Goal: Use online tool/utility

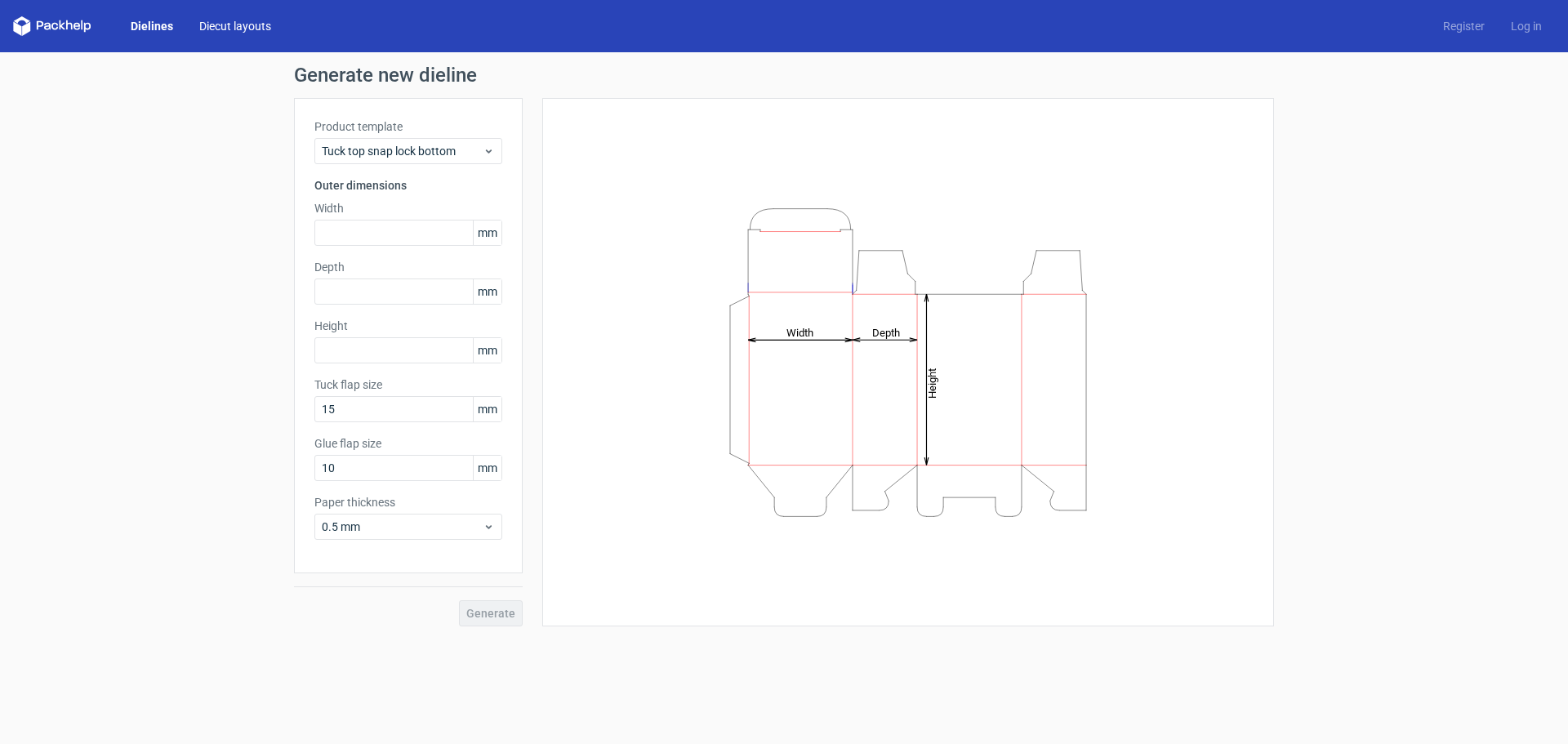
click at [231, 19] on link "Diecut layouts" at bounding box center [236, 25] width 98 height 17
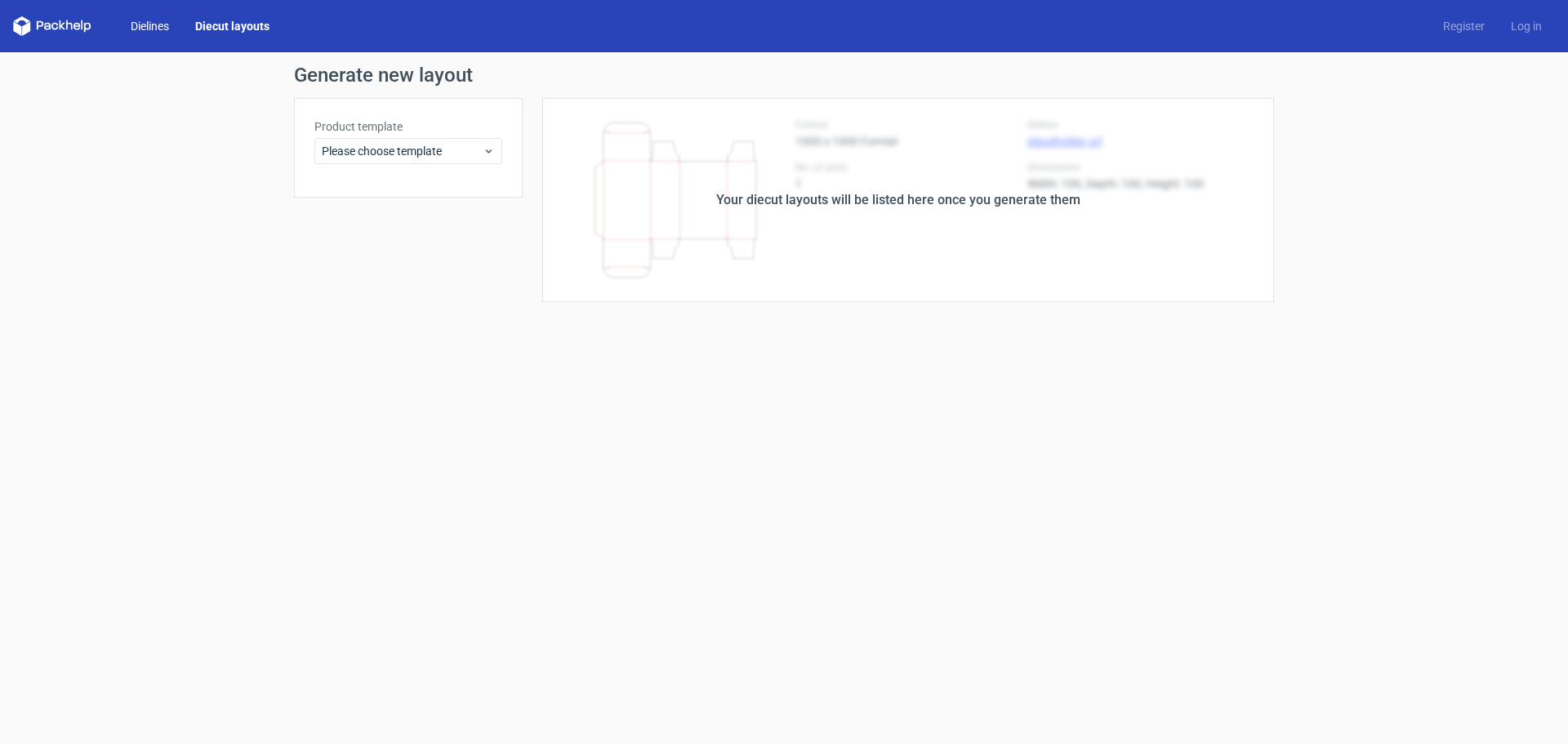
click at [148, 28] on link "Dielines" at bounding box center [150, 25] width 65 height 17
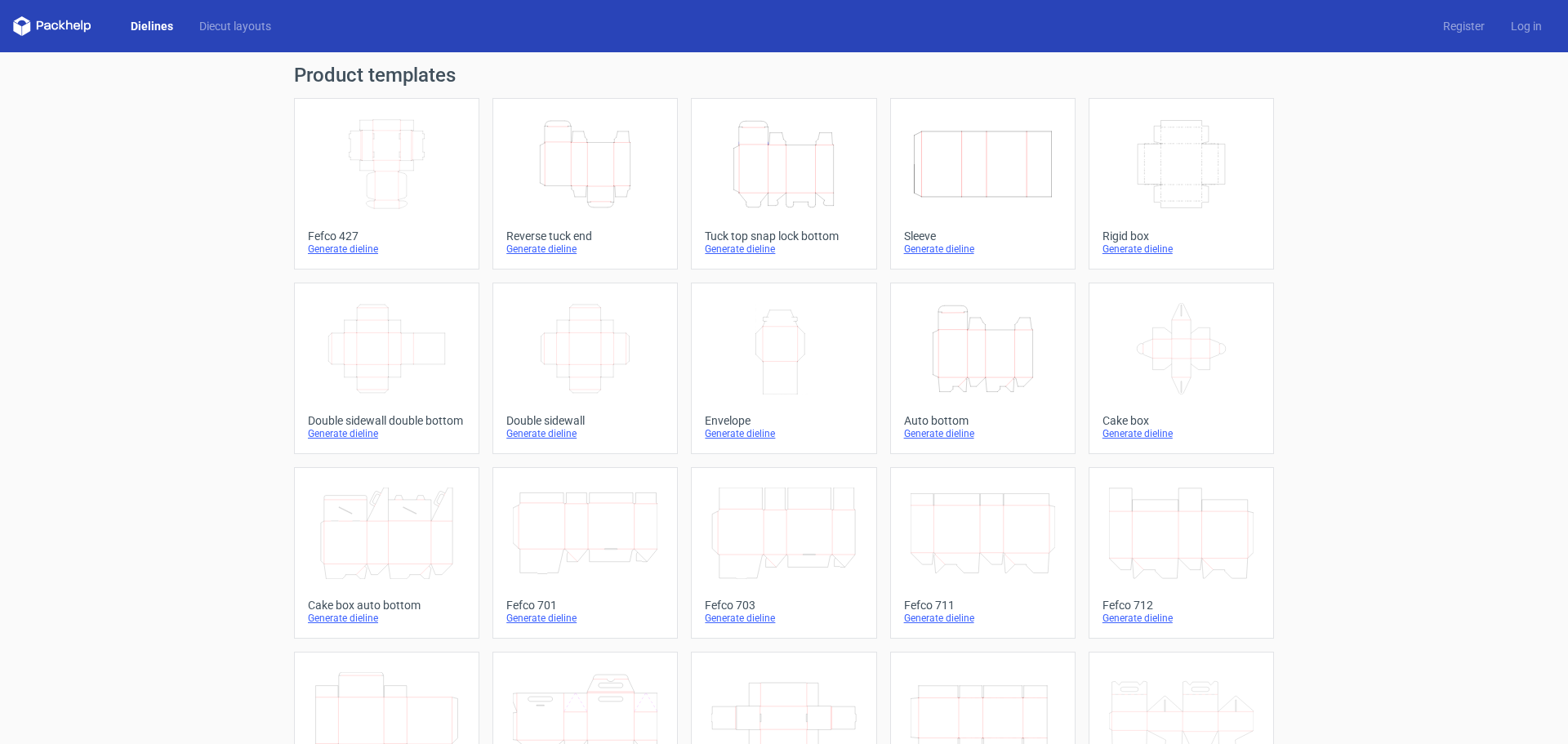
click at [44, 27] on icon at bounding box center [52, 26] width 78 height 20
click at [576, 150] on icon "Height Depth Width" at bounding box center [586, 164] width 145 height 92
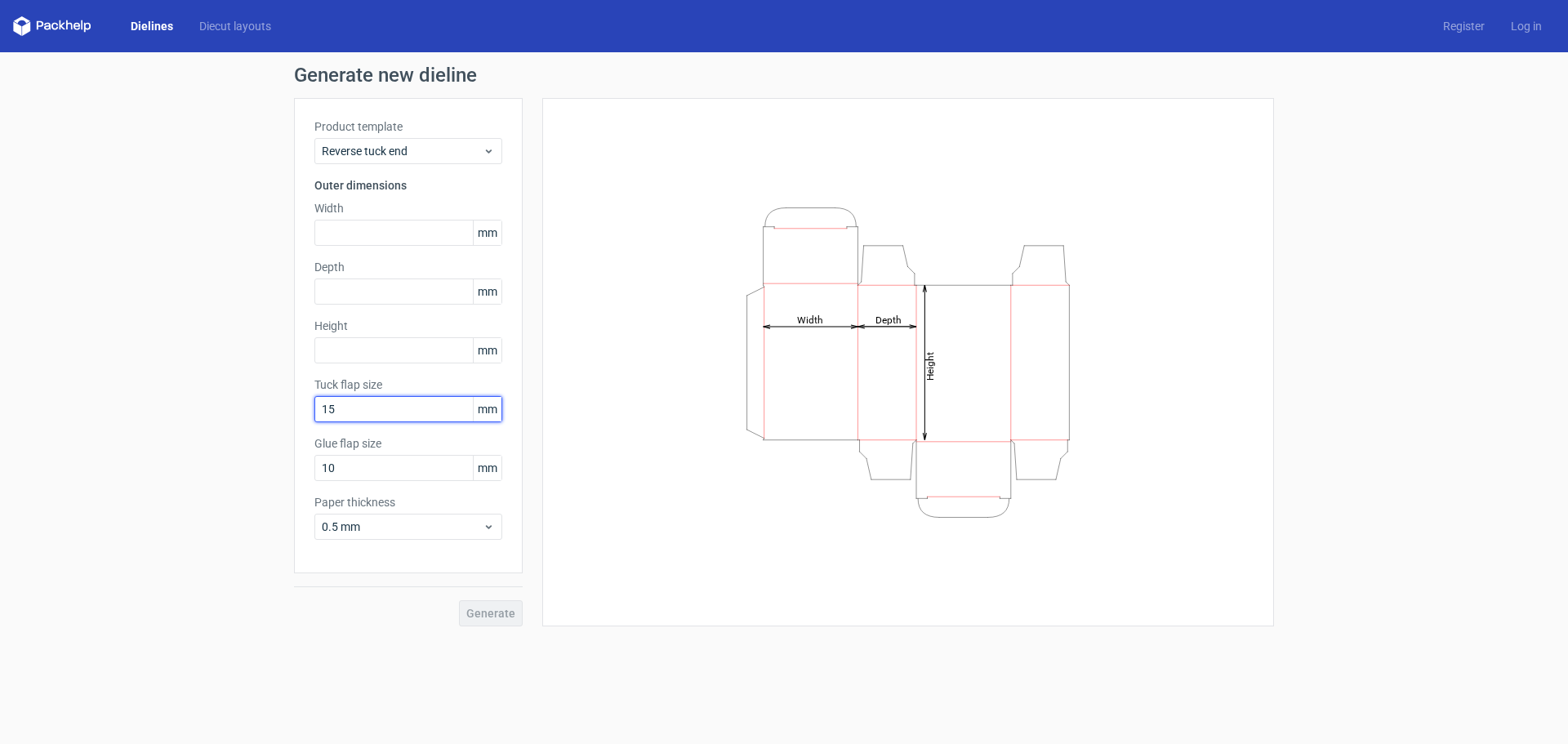
drag, startPoint x: 411, startPoint y: 408, endPoint x: 196, endPoint y: 424, distance: 215.6
click at [196, 424] on div "Generate new dieline Product template Reverse tuck end Outer dimensions Width m…" at bounding box center [784, 345] width 1568 height 588
type input "30"
click at [589, 474] on div "Height Depth Width" at bounding box center [908, 362] width 691 height 488
drag, startPoint x: 347, startPoint y: 468, endPoint x: 133, endPoint y: 478, distance: 214.2
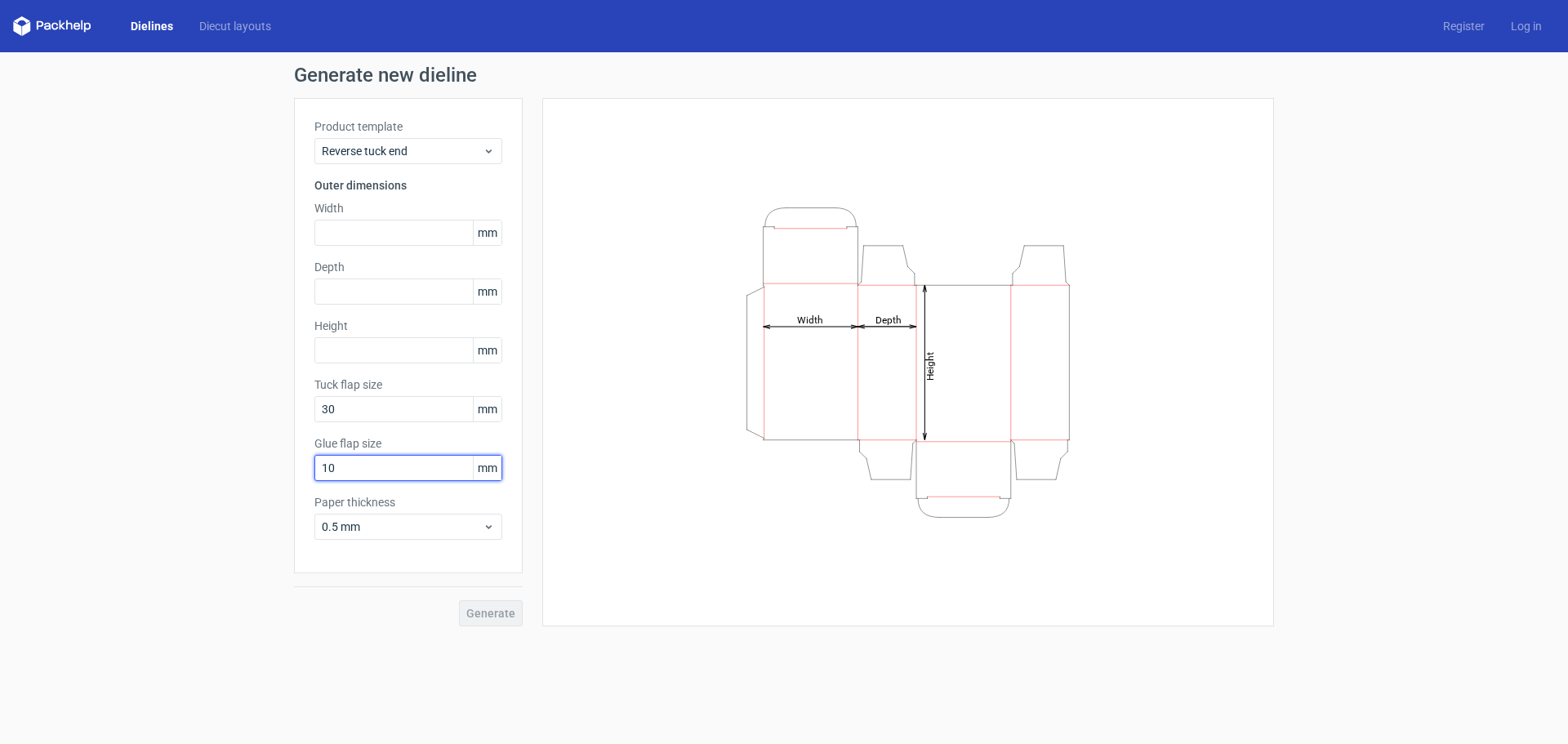
click at [133, 478] on div "Generate new dieline Product template Reverse tuck end Outer dimensions Width m…" at bounding box center [784, 345] width 1568 height 588
type input "70"
click at [783, 582] on div "Height Depth Width" at bounding box center [908, 362] width 691 height 488
click at [803, 330] on icon "Height Depth Width" at bounding box center [907, 363] width 490 height 327
drag, startPoint x: 810, startPoint y: 319, endPoint x: 300, endPoint y: 264, distance: 513.0
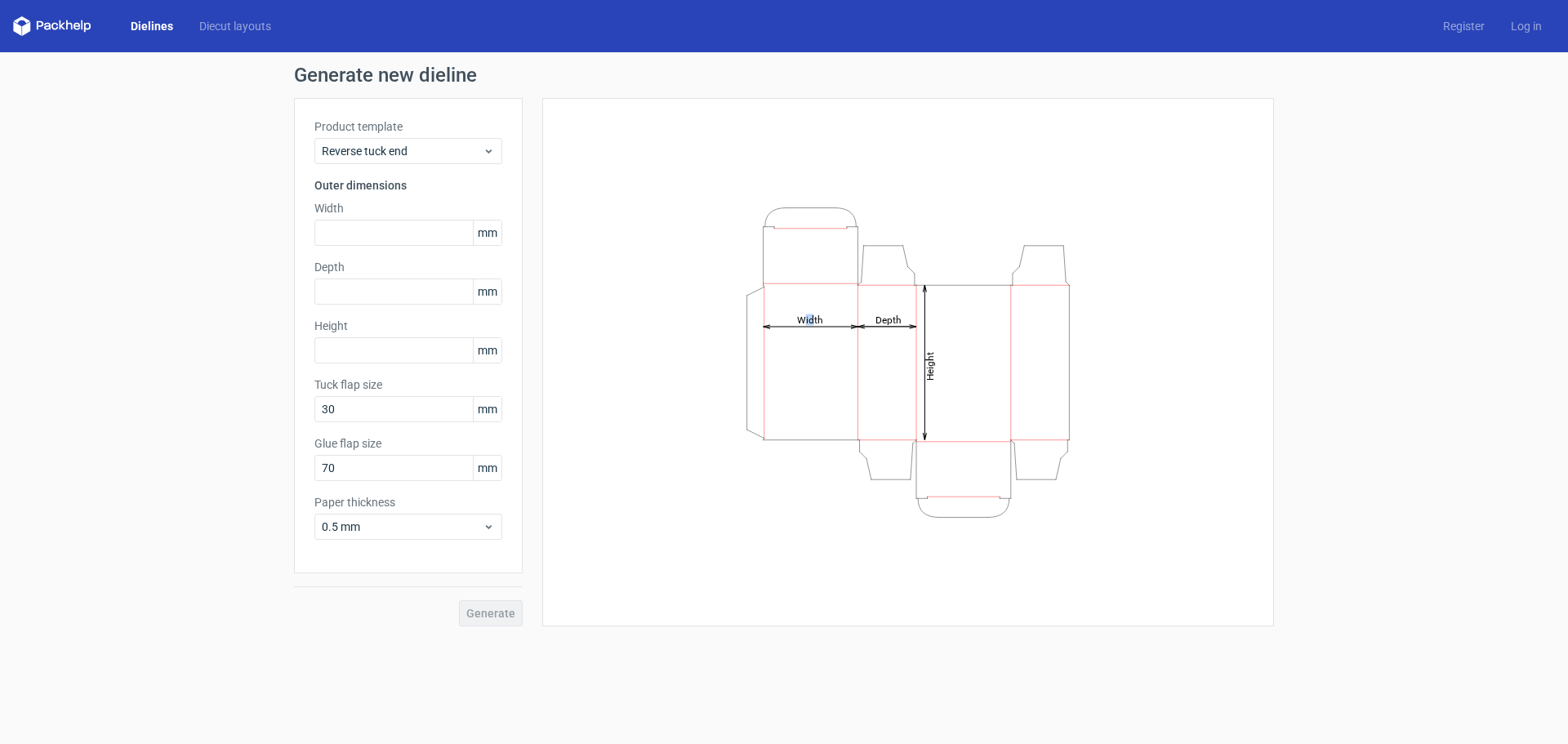
click at [759, 335] on icon "Height Depth Width" at bounding box center [907, 363] width 490 height 327
click at [398, 142] on div "Reverse tuck end" at bounding box center [409, 151] width 188 height 26
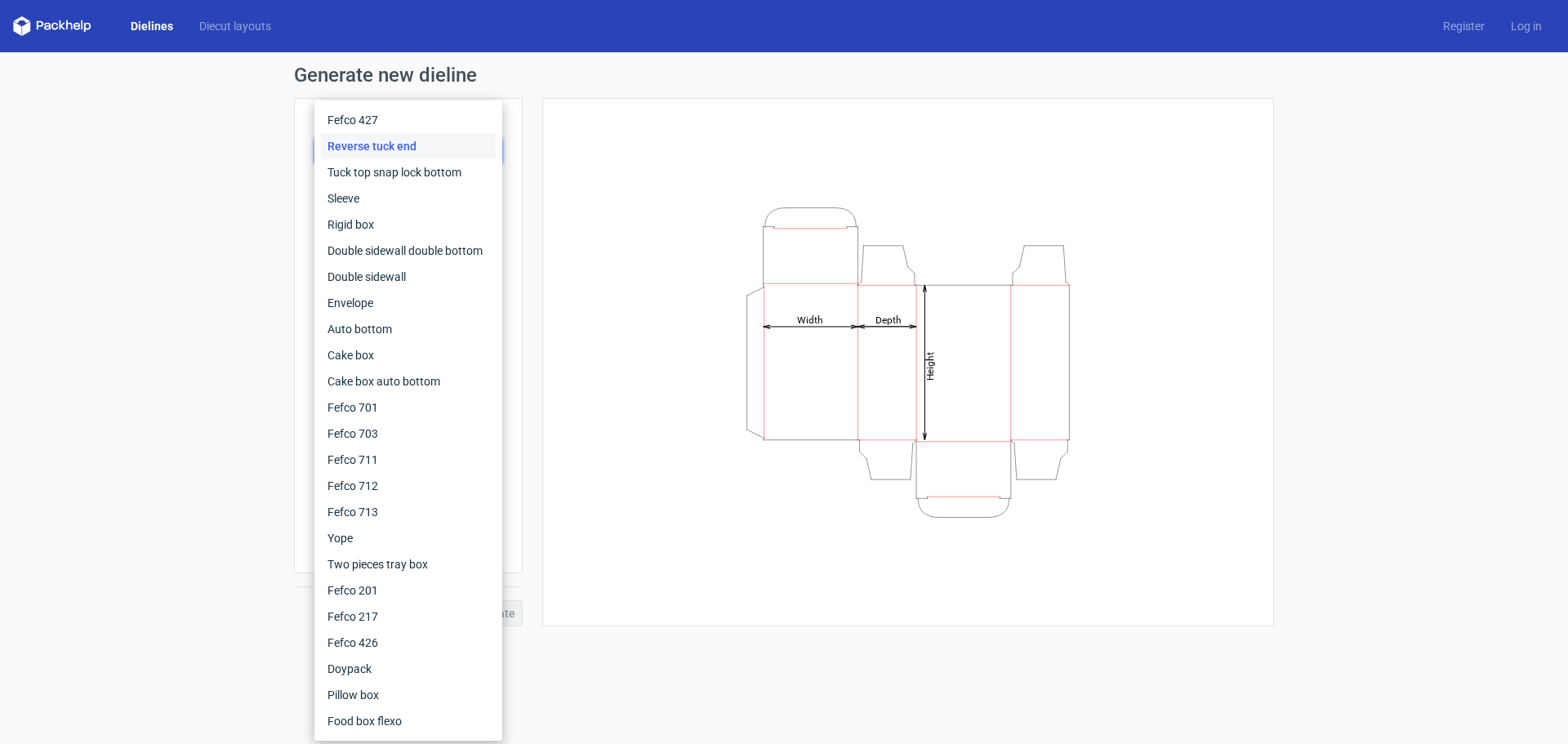
click at [547, 194] on div "Height Depth Width" at bounding box center [908, 362] width 732 height 529
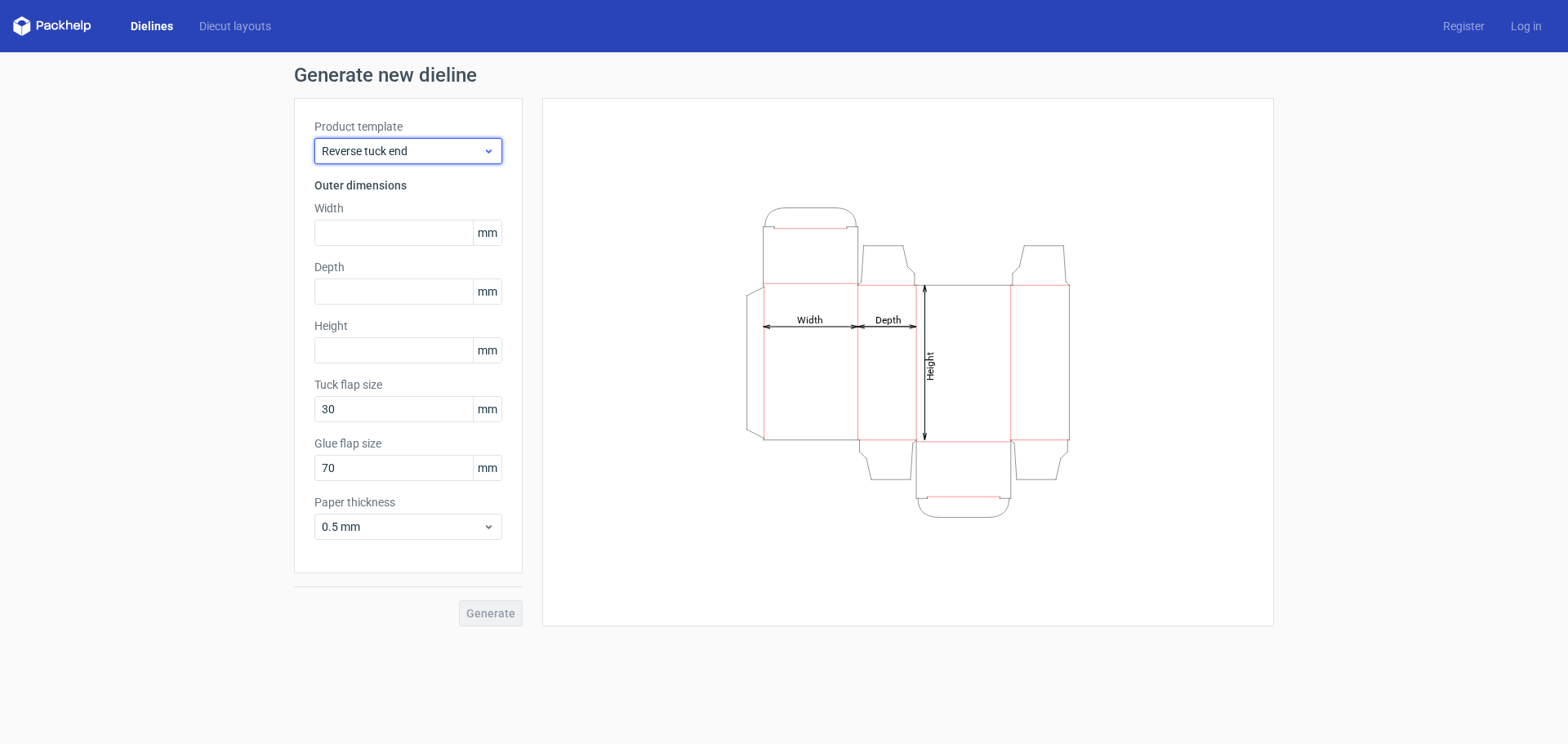
click at [387, 146] on span "Reverse tuck end" at bounding box center [402, 151] width 161 height 17
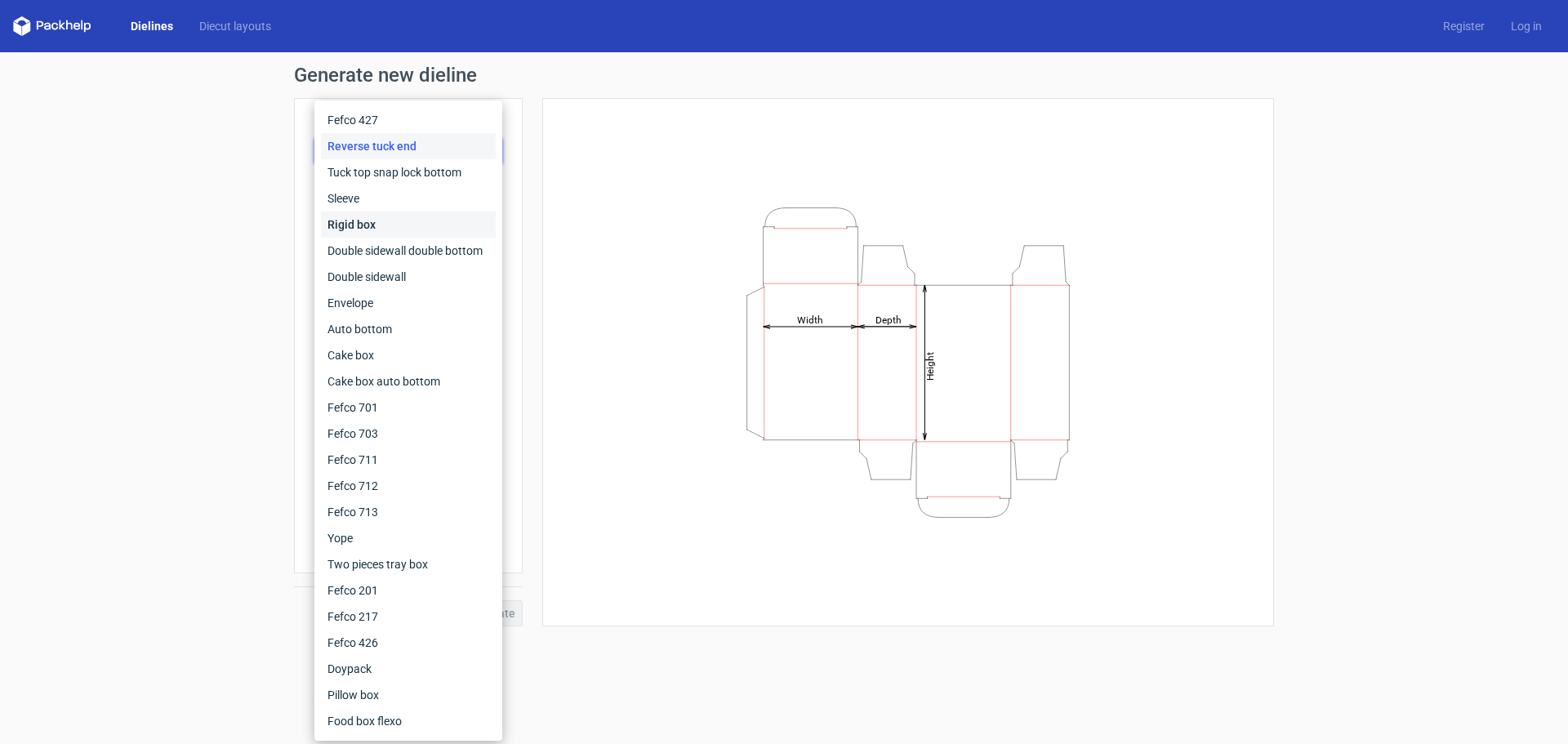
click at [385, 226] on div "Rigid box" at bounding box center [408, 224] width 175 height 26
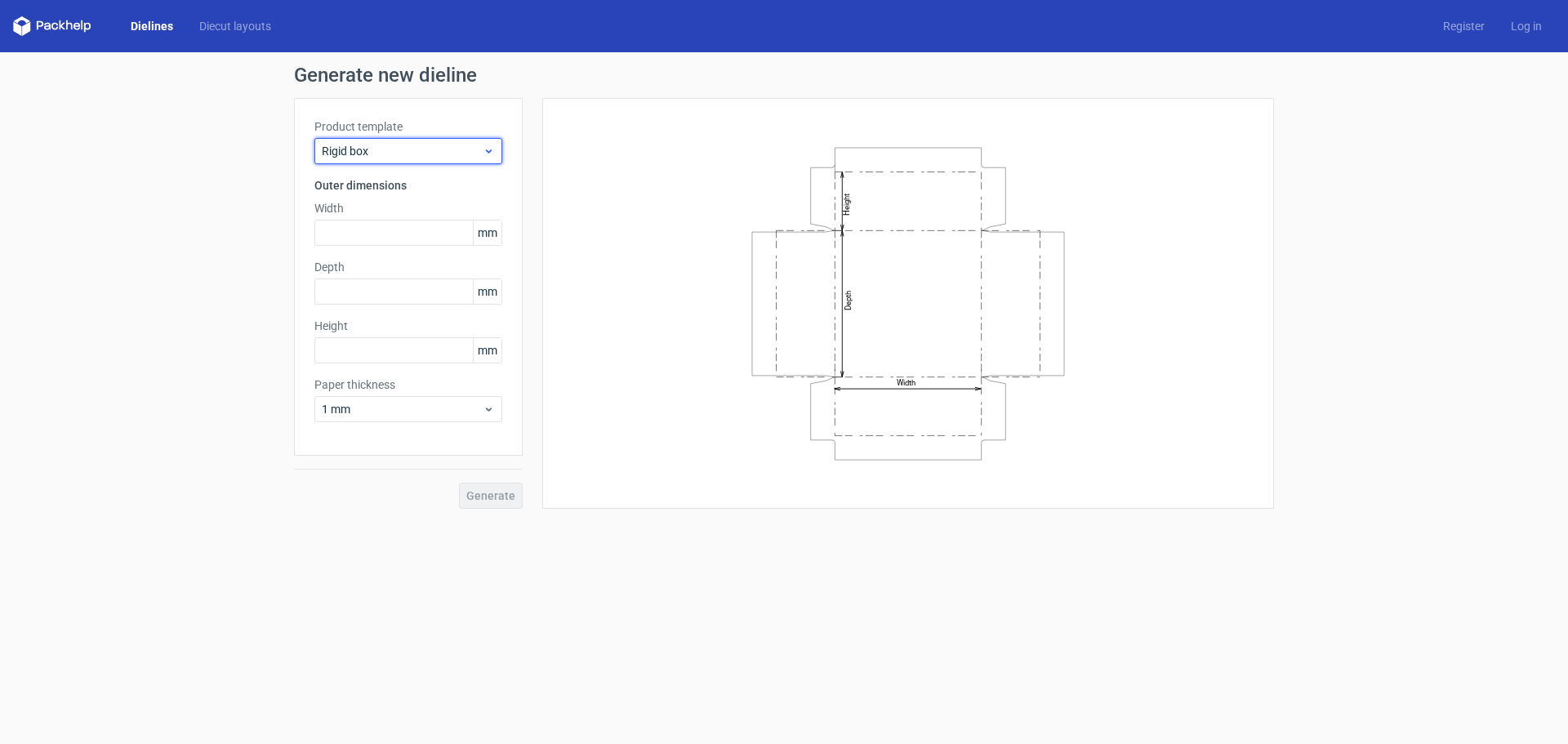
click at [386, 153] on span "Rigid box" at bounding box center [402, 151] width 161 height 17
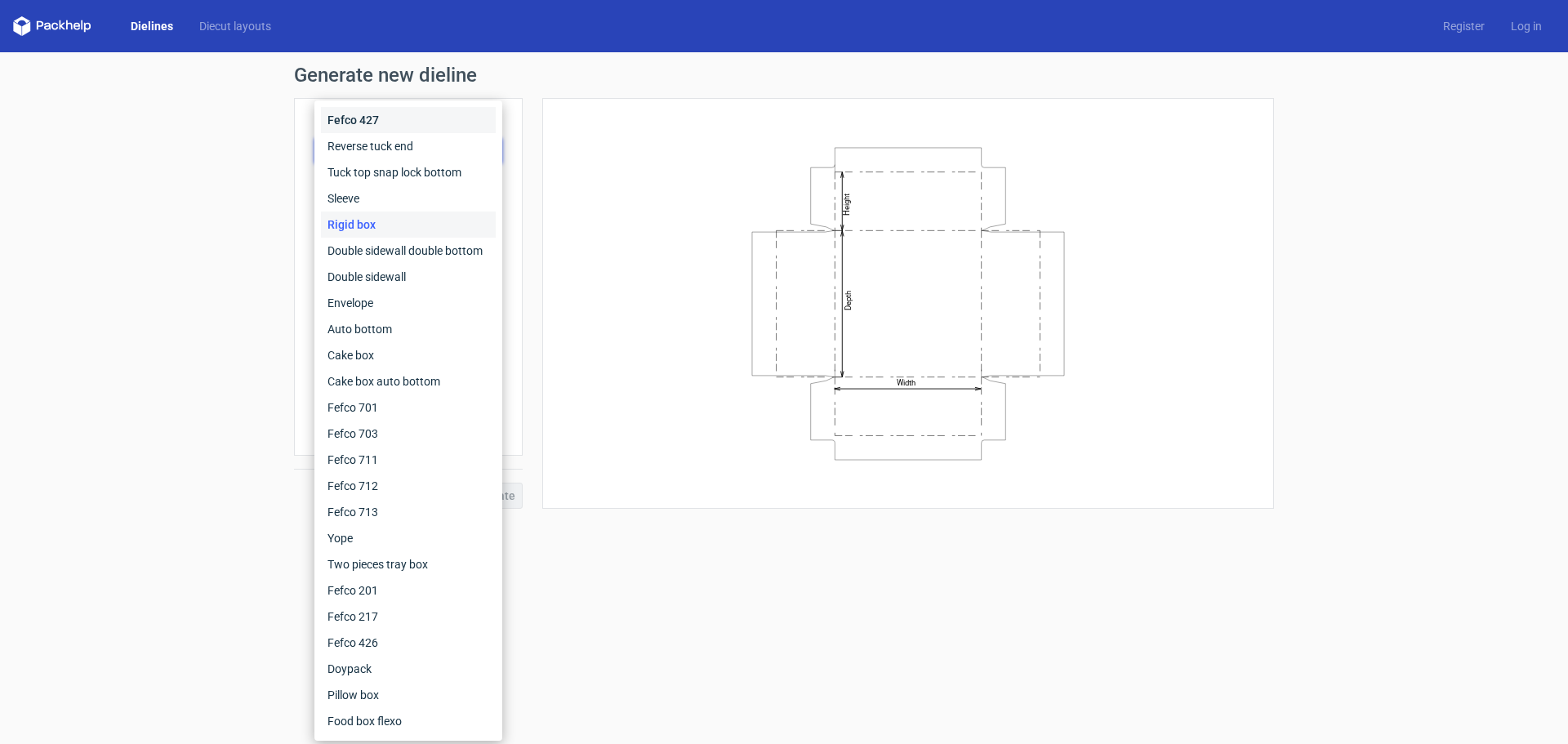
click at [376, 116] on div "Fefco 427" at bounding box center [408, 119] width 175 height 26
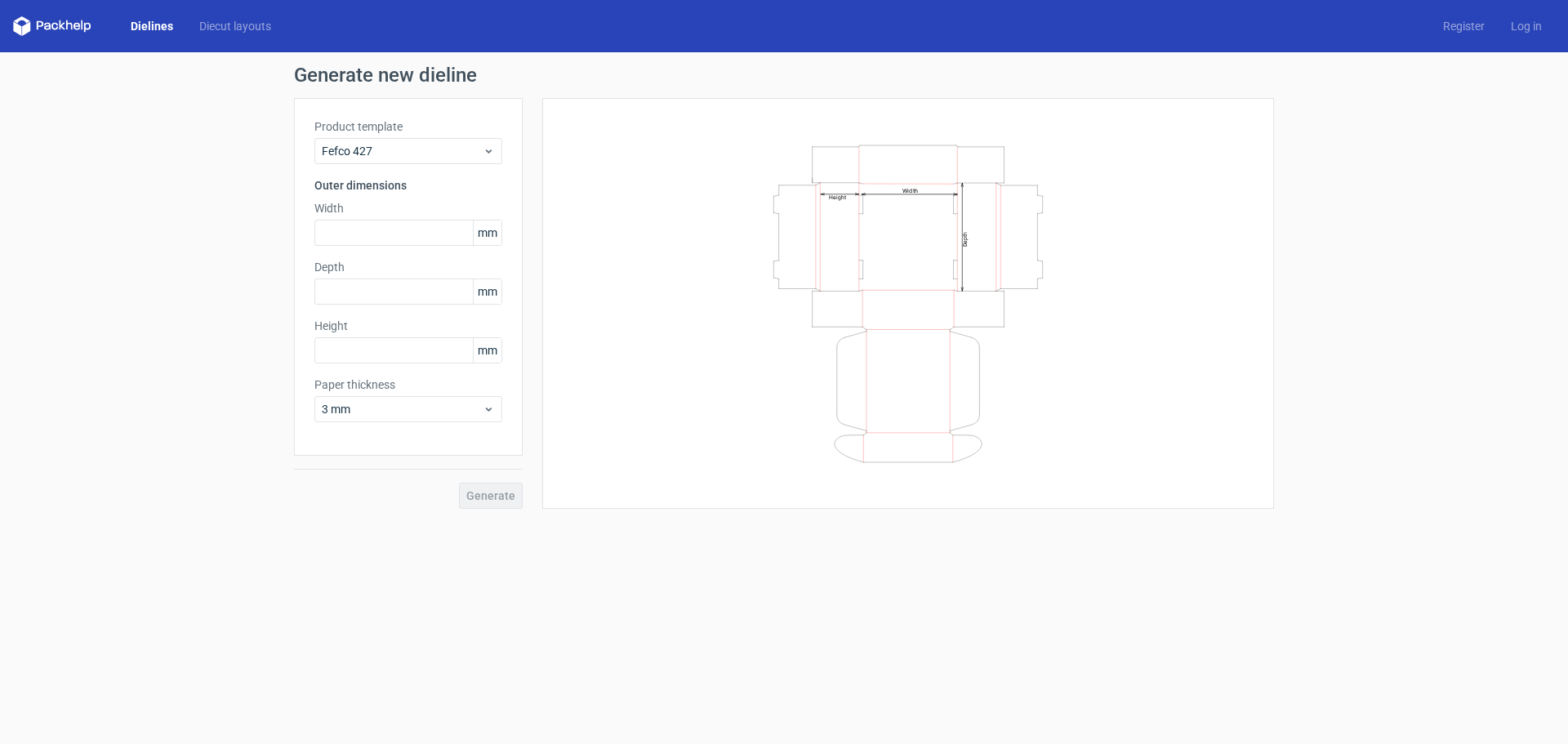
drag, startPoint x: 888, startPoint y: 199, endPoint x: 926, endPoint y: 198, distance: 38.0
click at [925, 199] on icon "Width Depth Height" at bounding box center [907, 304] width 490 height 327
click at [926, 196] on icon "Width Depth Height" at bounding box center [907, 304] width 490 height 327
drag, startPoint x: 350, startPoint y: 236, endPoint x: 362, endPoint y: 231, distance: 13.0
click at [351, 235] on input "text" at bounding box center [409, 233] width 188 height 26
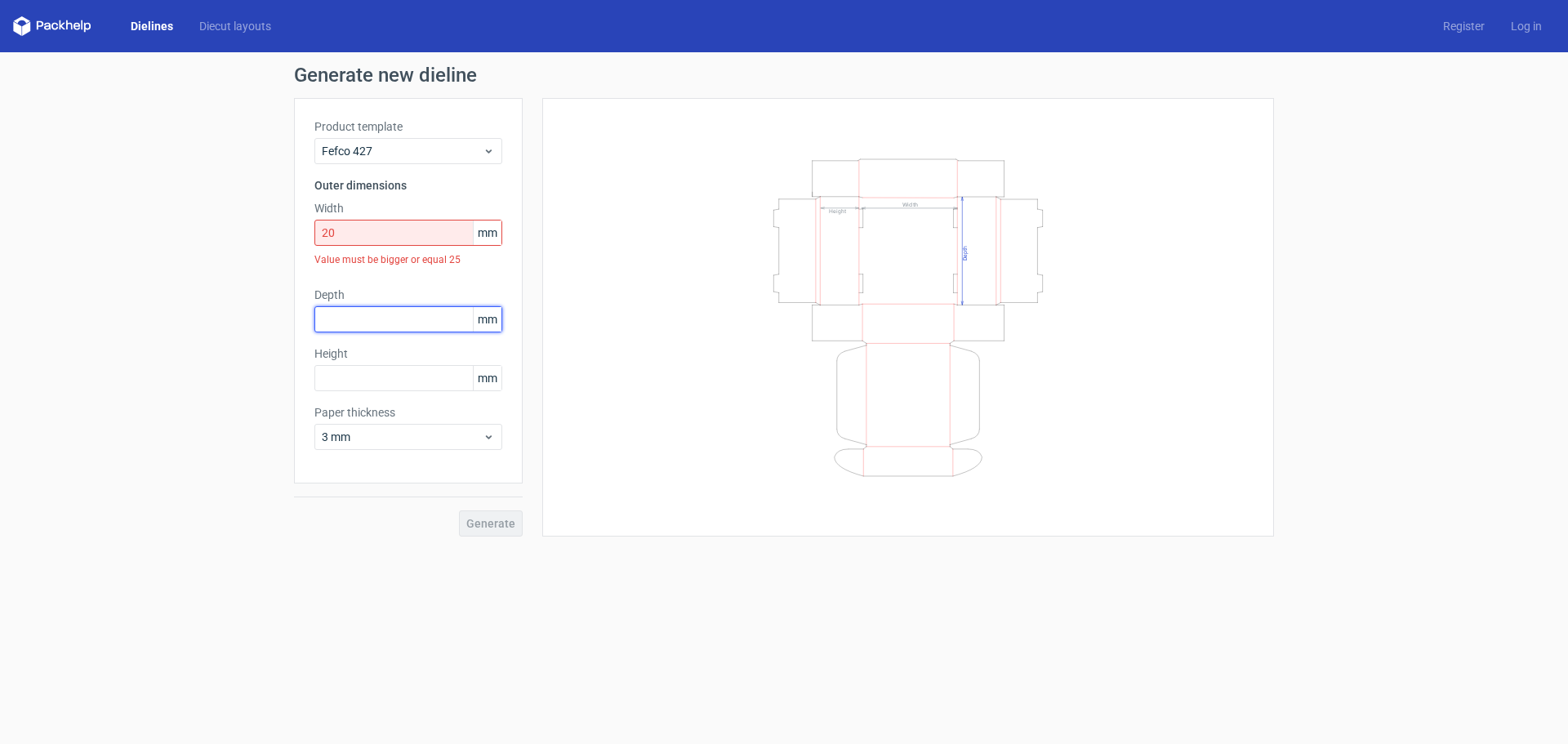
click at [390, 298] on div "Depth mm" at bounding box center [409, 309] width 188 height 46
drag, startPoint x: 381, startPoint y: 242, endPoint x: 205, endPoint y: 245, distance: 176.0
click at [205, 245] on div "Generate new dieline Product template Fefco 427 Outer dimensions Width 20 mm Va…" at bounding box center [784, 300] width 1568 height 498
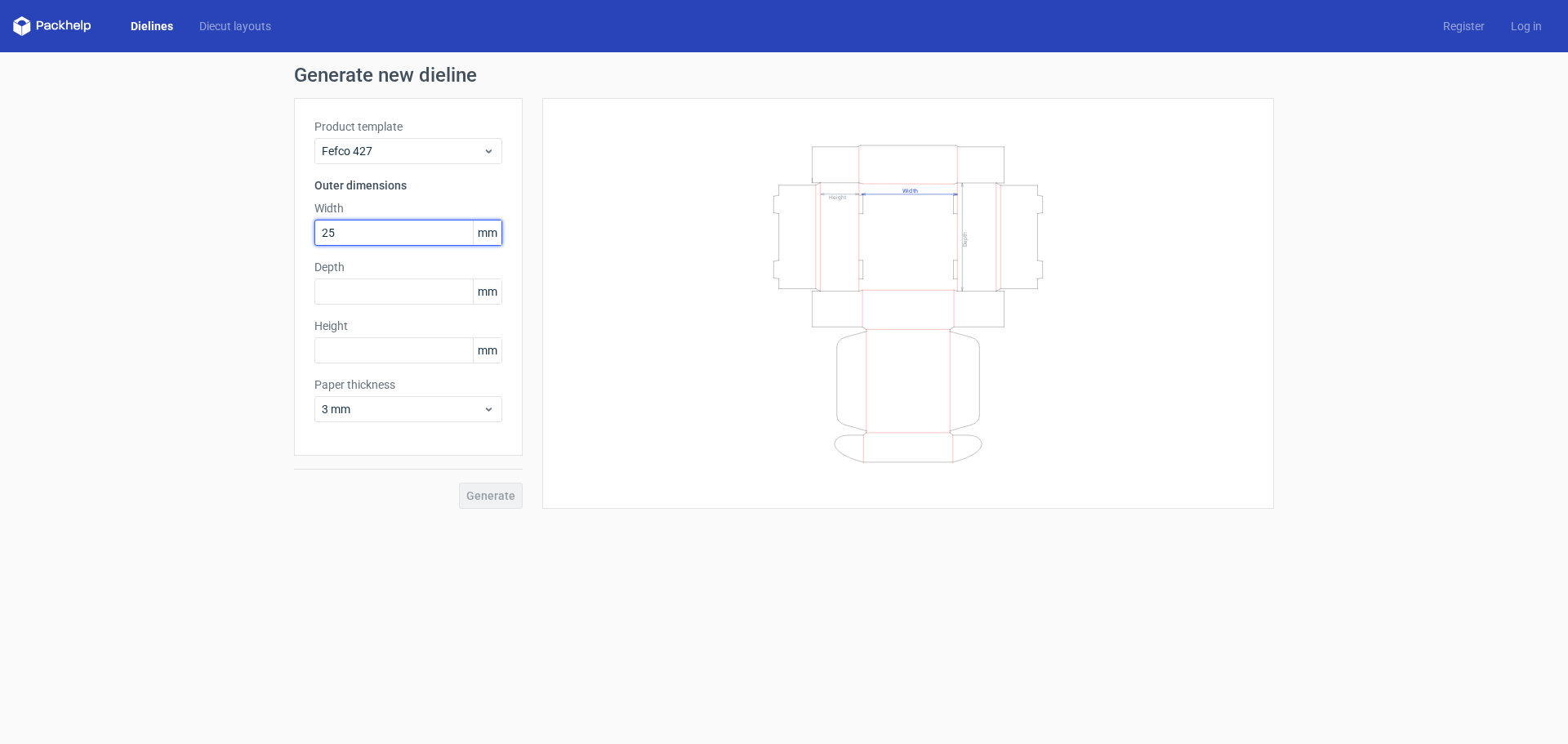
type input "25"
click at [698, 281] on icon "Width Depth Height" at bounding box center [907, 304] width 490 height 327
click at [692, 295] on icon "Width Depth Height" at bounding box center [907, 304] width 490 height 327
drag, startPoint x: 920, startPoint y: 188, endPoint x: 911, endPoint y: 190, distance: 9.2
click at [920, 187] on icon "Width Depth Height" at bounding box center [907, 304] width 490 height 327
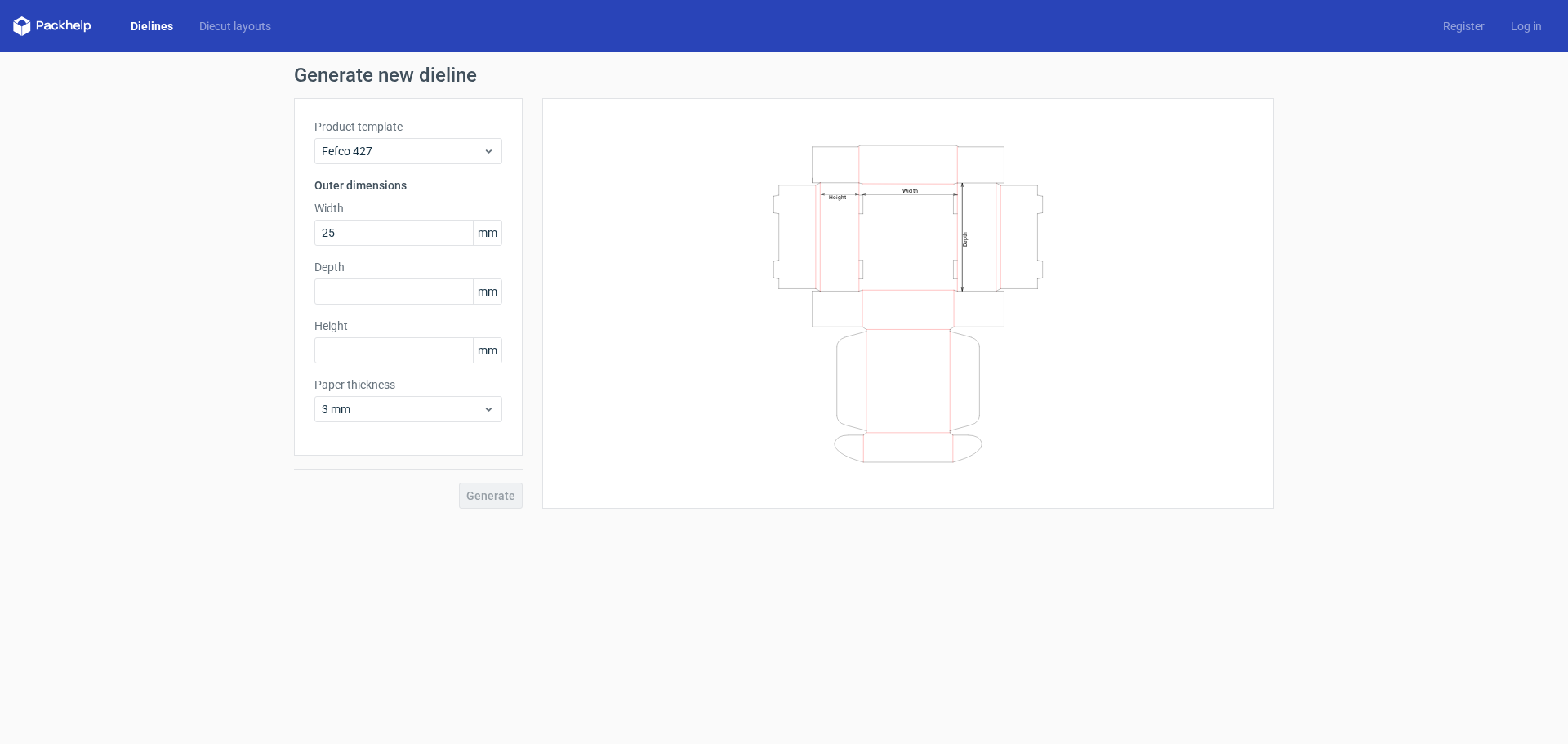
click at [906, 197] on icon "Width Depth Height" at bounding box center [907, 304] width 490 height 327
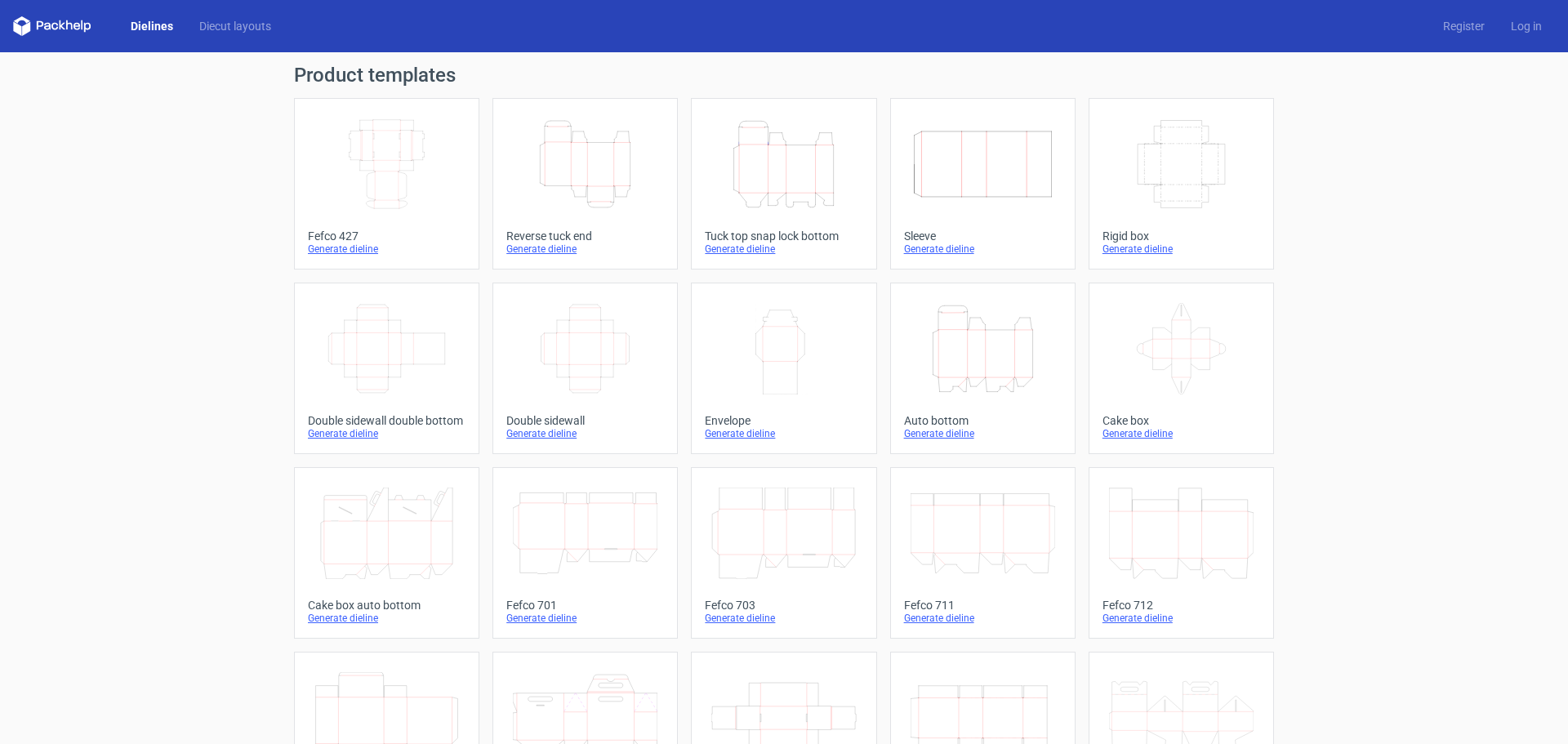
click at [398, 339] on icon "Width Depth Height" at bounding box center [387, 349] width 145 height 92
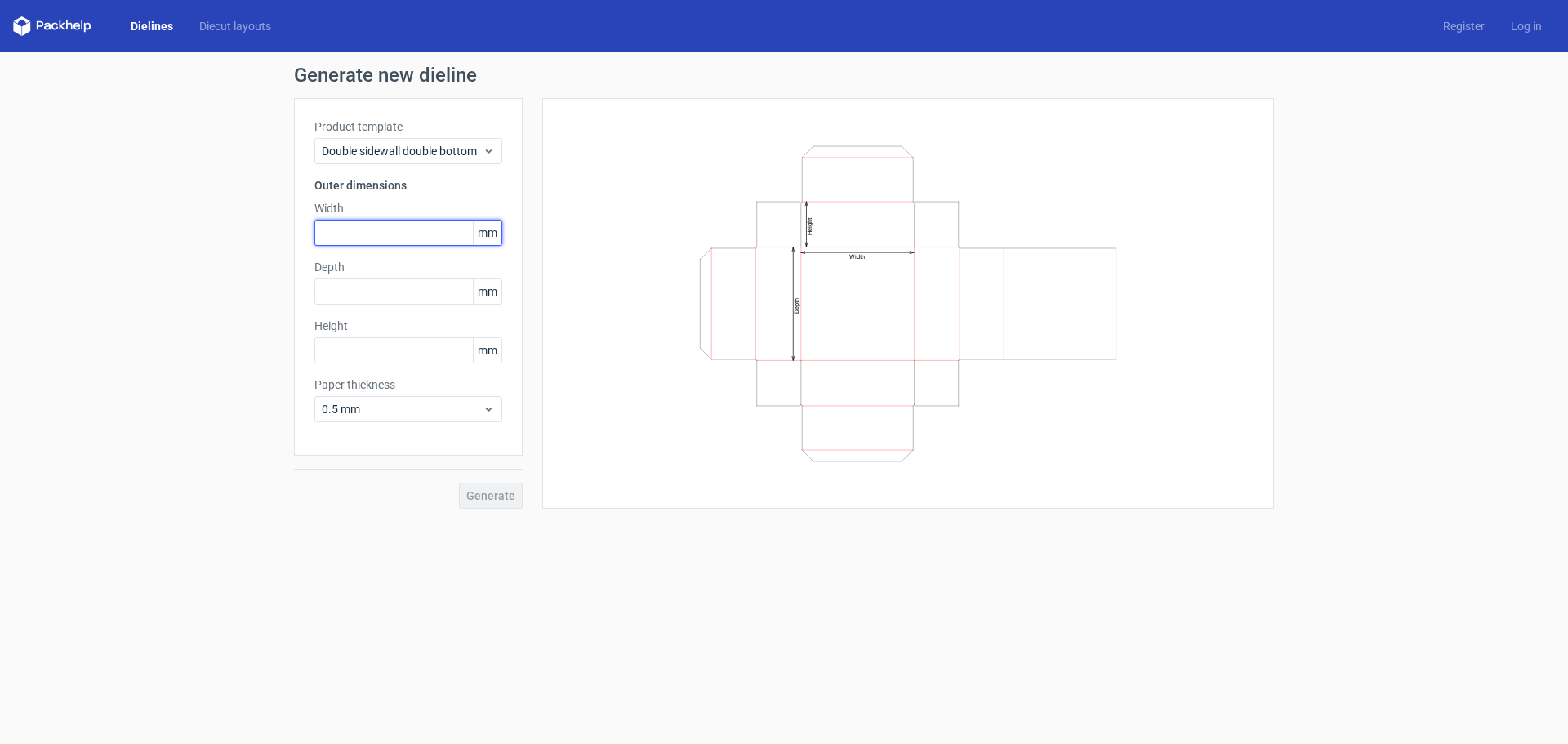
click at [354, 221] on input "text" at bounding box center [409, 233] width 188 height 26
type input "70"
type input "50"
type input "20"
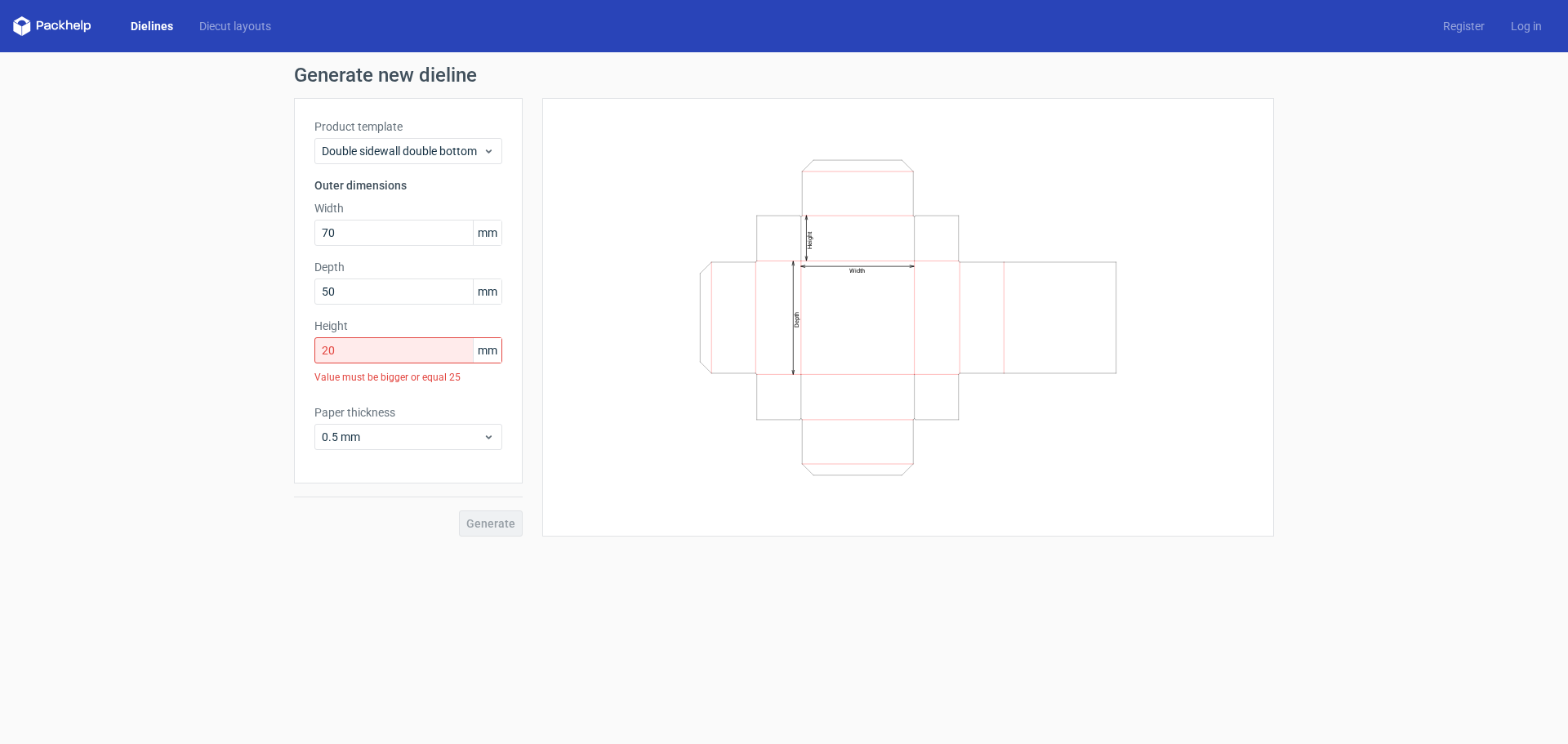
click at [484, 187] on h3 "Outer dimensions" at bounding box center [409, 185] width 188 height 17
